Goal: Find specific page/section: Find specific page/section

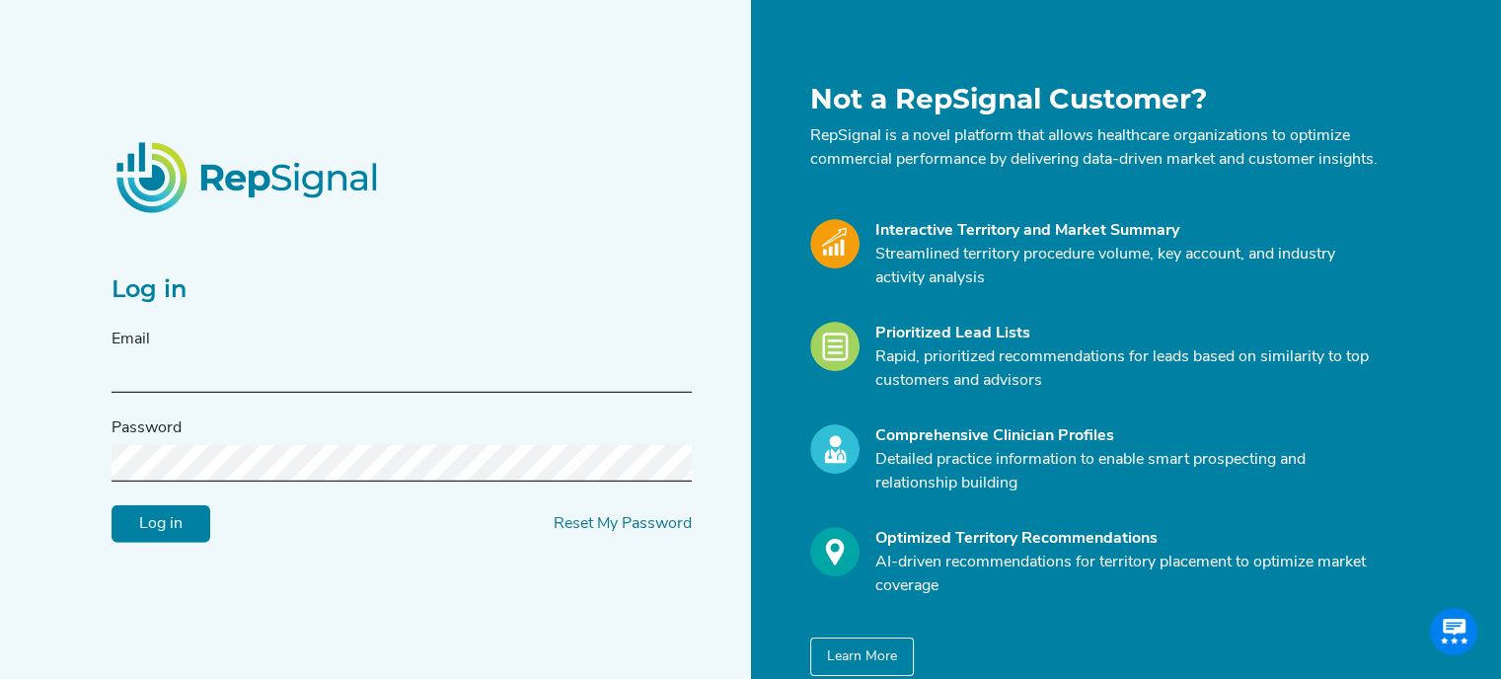
click at [207, 383] on input "text" at bounding box center [402, 374] width 580 height 37
type input "[PERSON_NAME][EMAIL_ADDRESS][PERSON_NAME][DOMAIN_NAME]"
click at [112, 505] on input "Log in" at bounding box center [161, 524] width 99 height 38
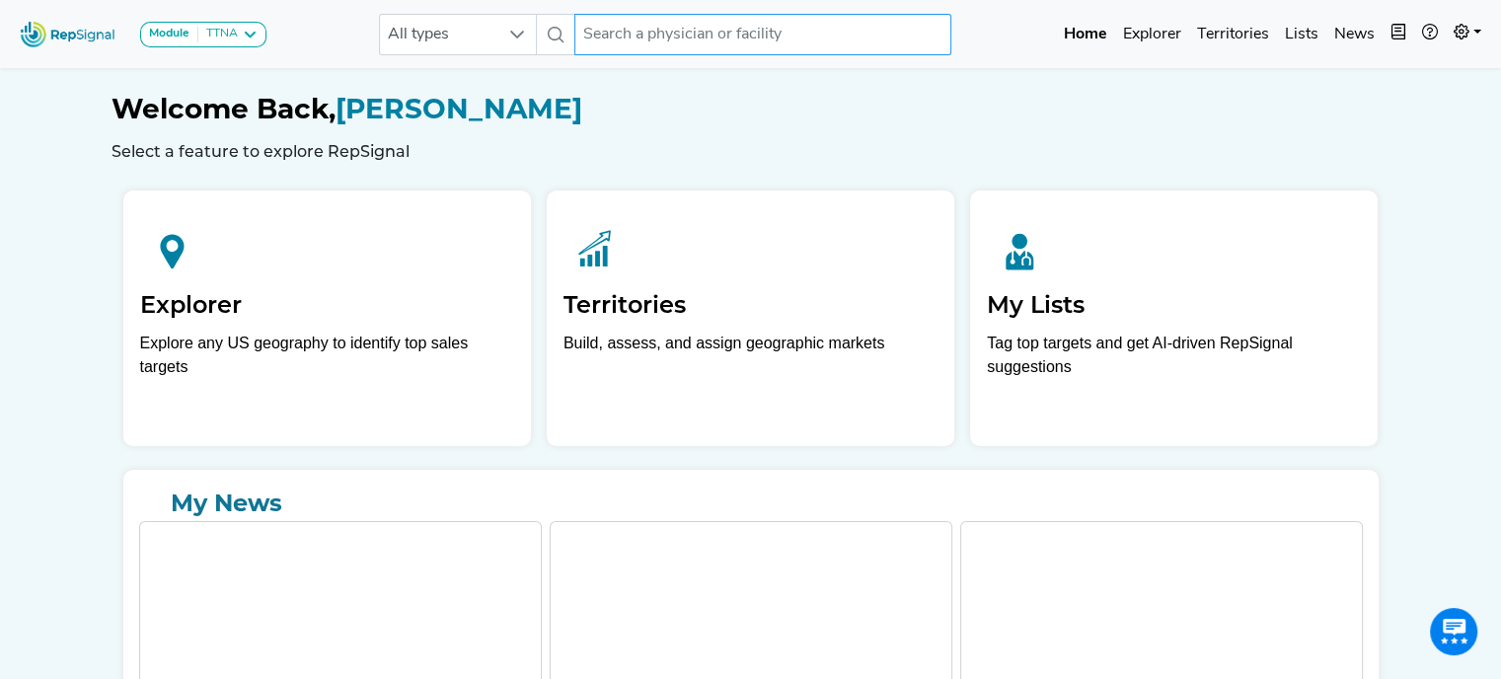
click at [758, 33] on input "text" at bounding box center [762, 34] width 377 height 41
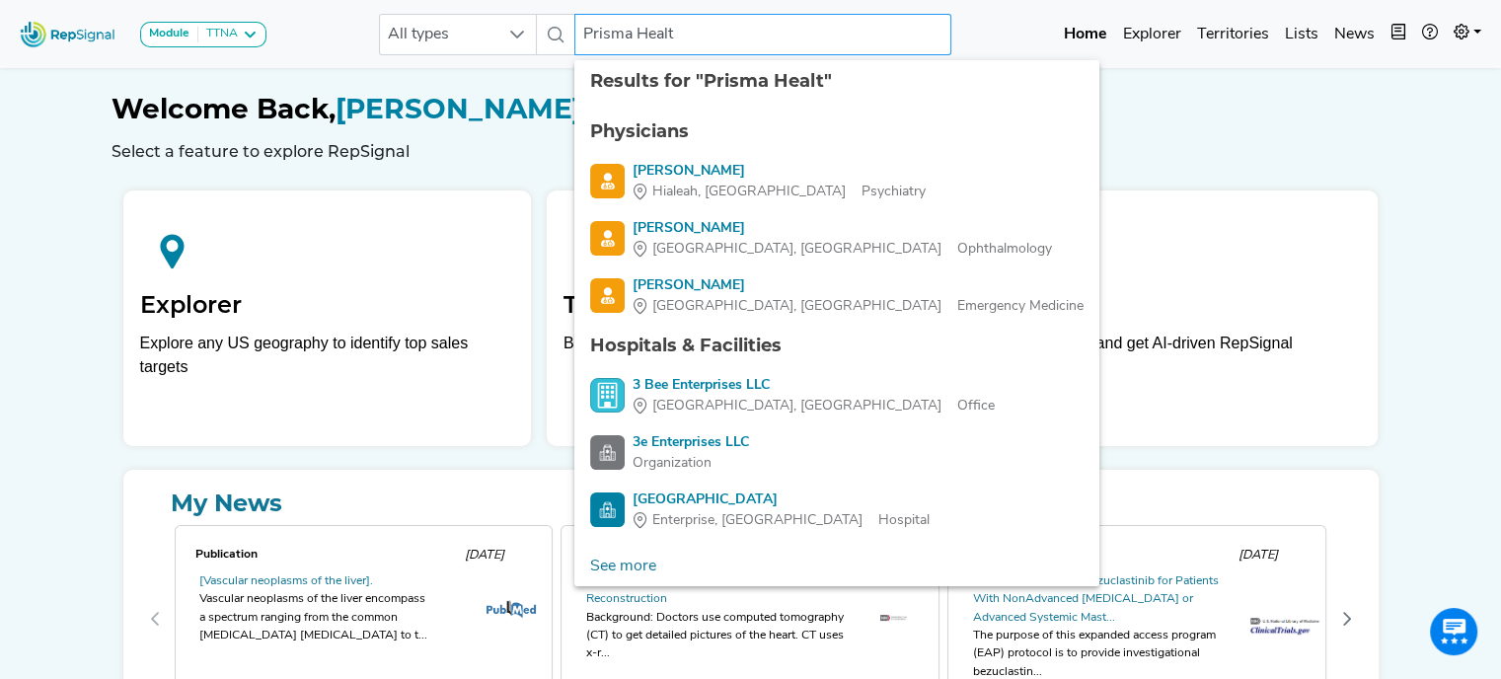
type input "Prisma Health"
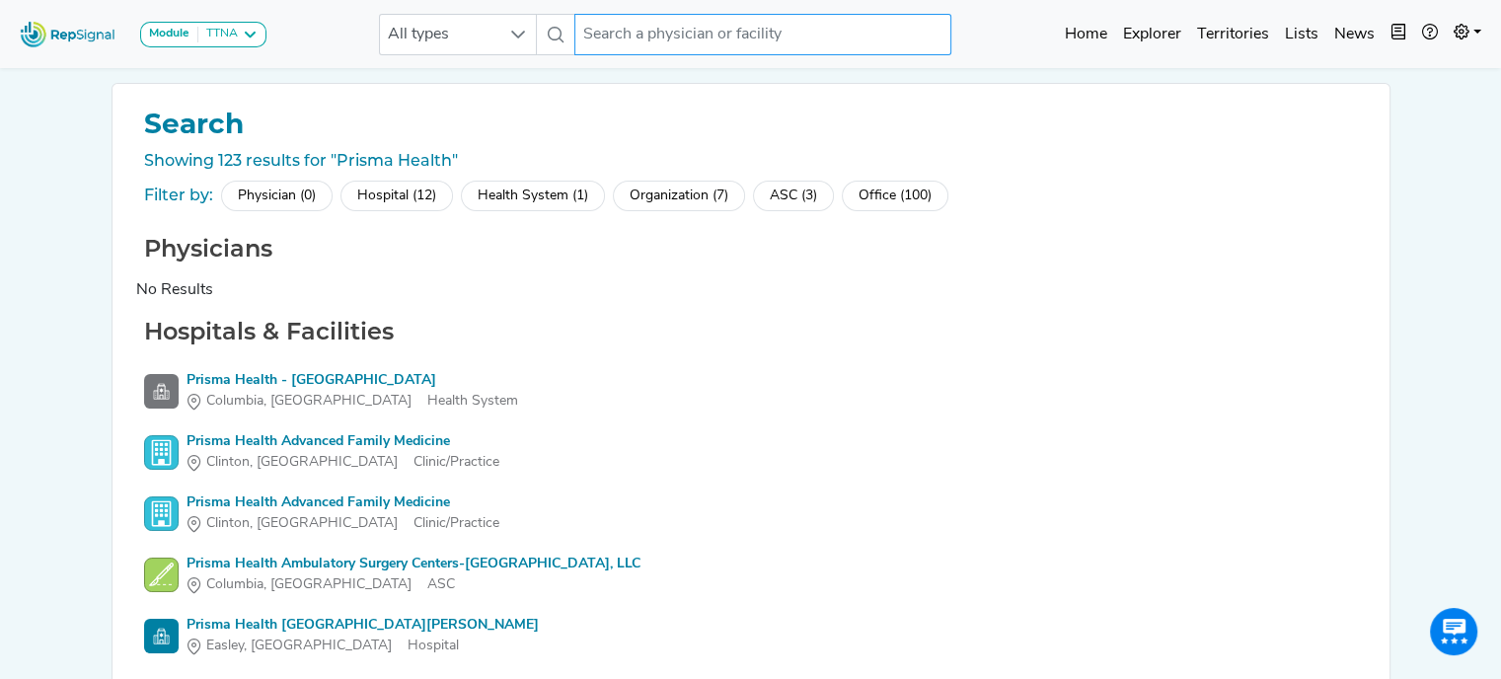
click at [659, 38] on input "text" at bounding box center [762, 34] width 377 height 41
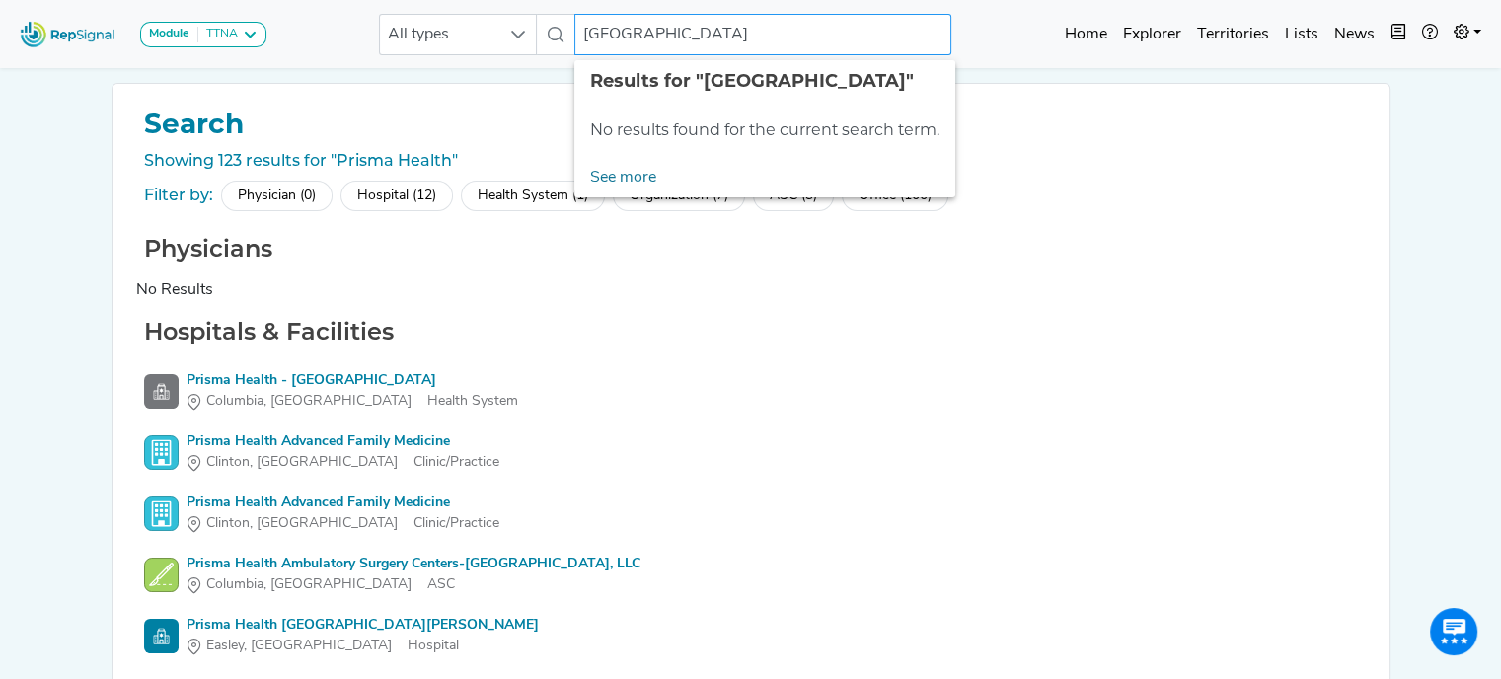
click at [760, 38] on input "[GEOGRAPHIC_DATA]" at bounding box center [762, 34] width 377 height 41
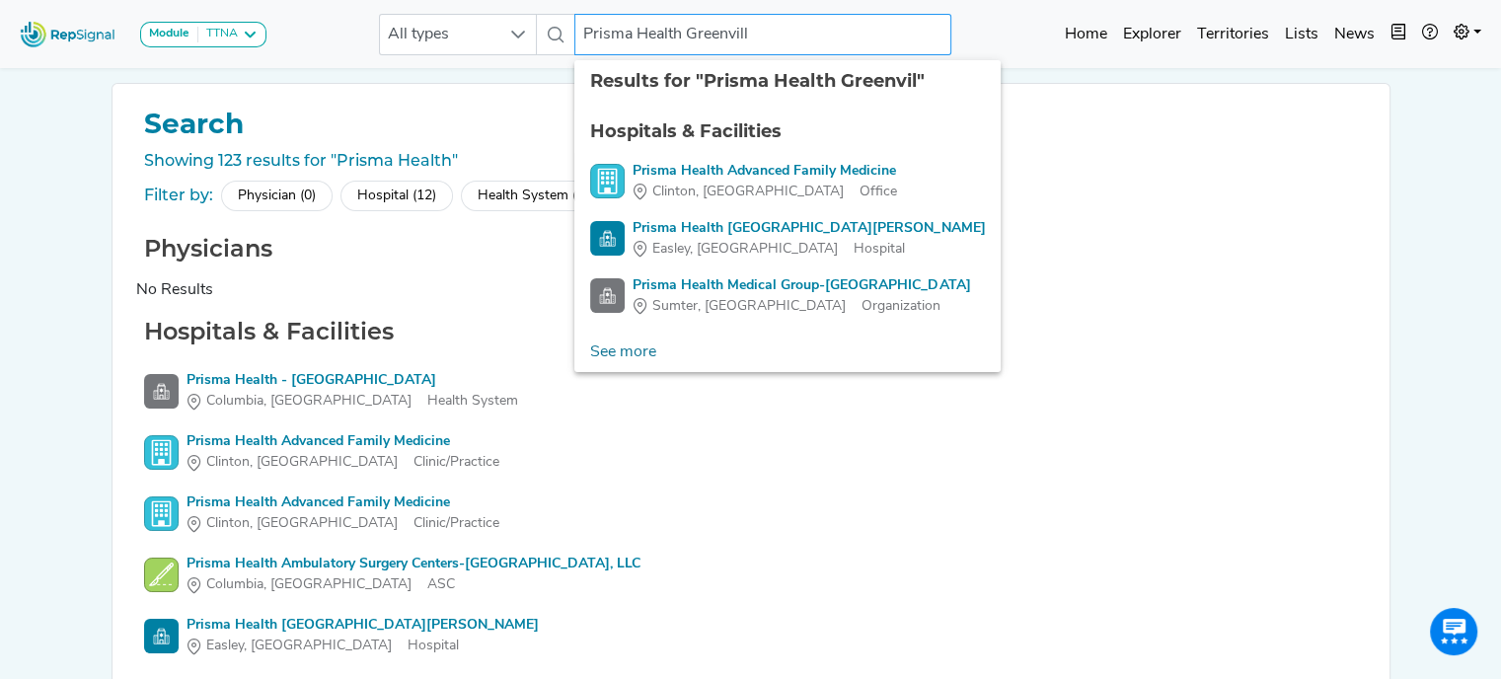
type input "Prisma Health Greenville"
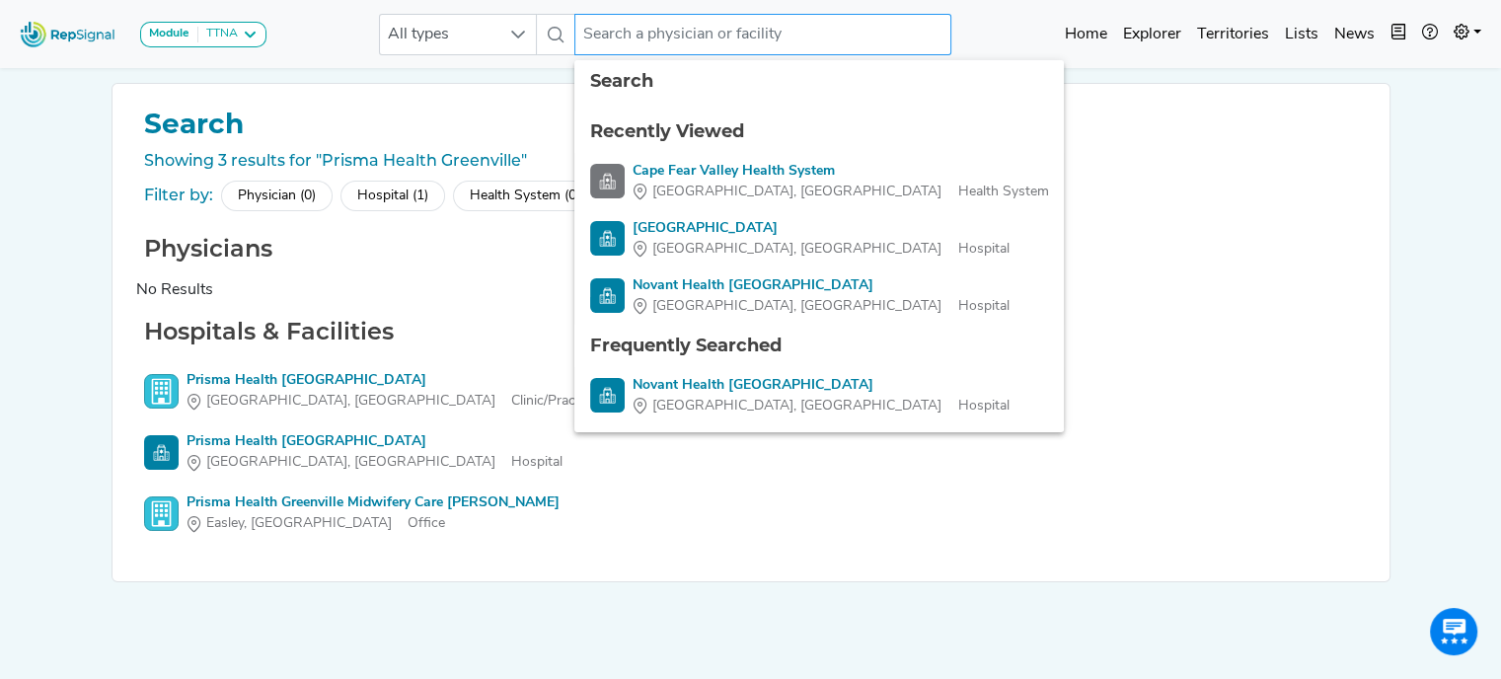
drag, startPoint x: 760, startPoint y: 38, endPoint x: 557, endPoint y: 191, distance: 254.5
click at [557, 191] on div "Module TTNA [MEDICAL_DATA] Disposable Bronchoscope SBRT SPE TTNA [MEDICAL_DATA]…" at bounding box center [750, 373] width 1501 height 747
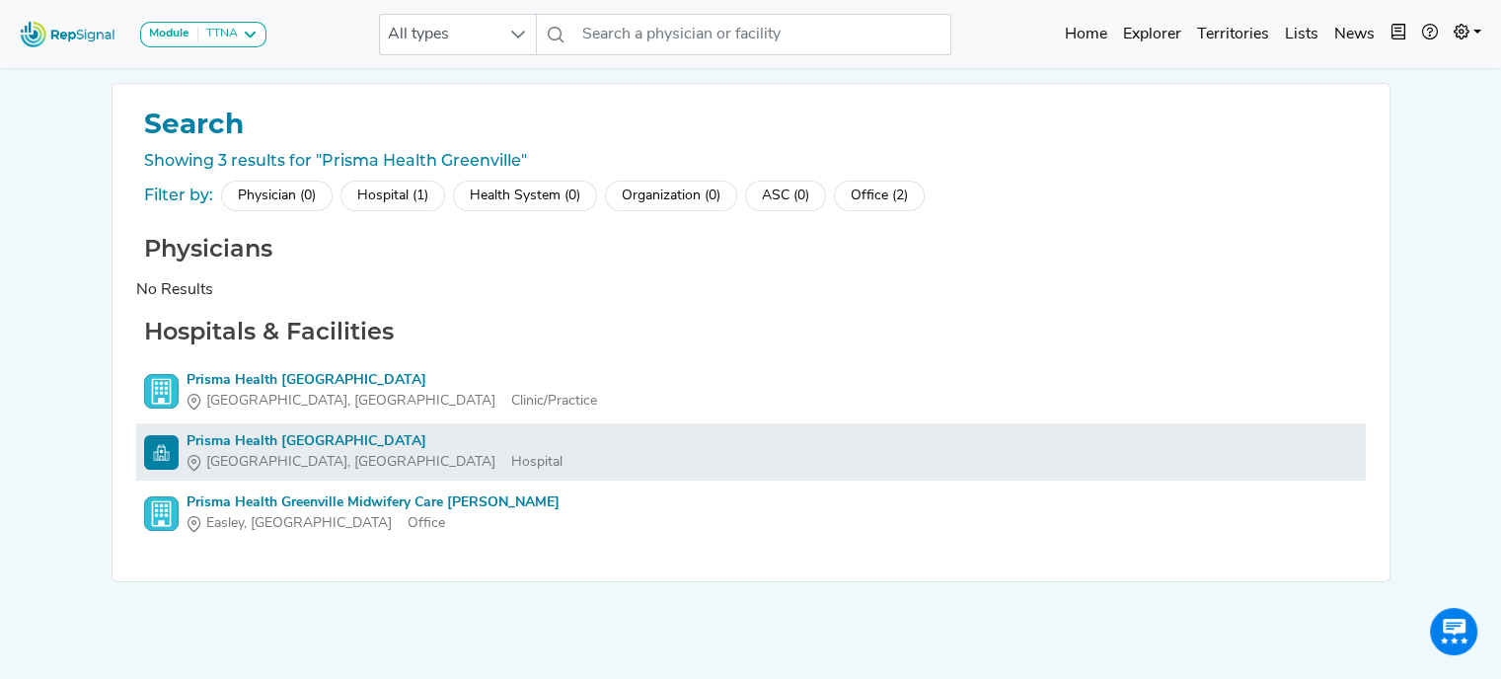
click at [400, 438] on div "Prisma Health [GEOGRAPHIC_DATA]" at bounding box center [375, 441] width 376 height 21
